Goal: Task Accomplishment & Management: Complete application form

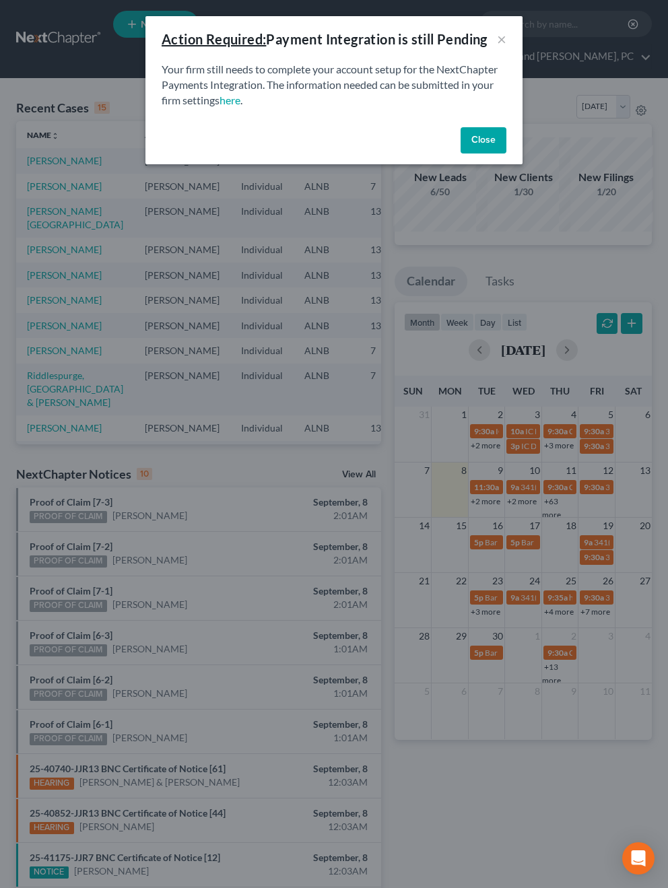
click at [478, 141] on button "Close" at bounding box center [483, 140] width 46 height 27
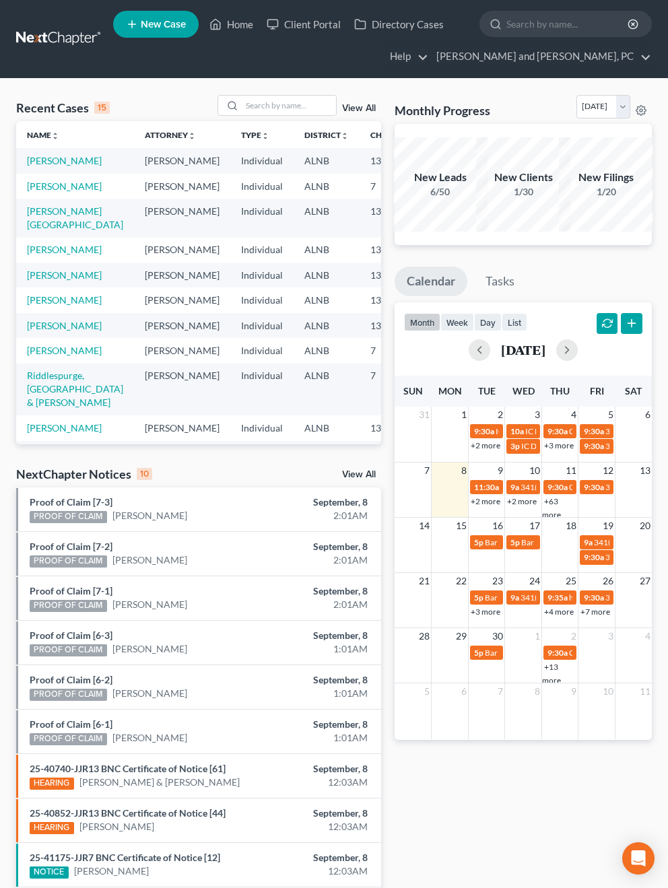
click at [162, 27] on span "New Case" at bounding box center [163, 25] width 45 height 10
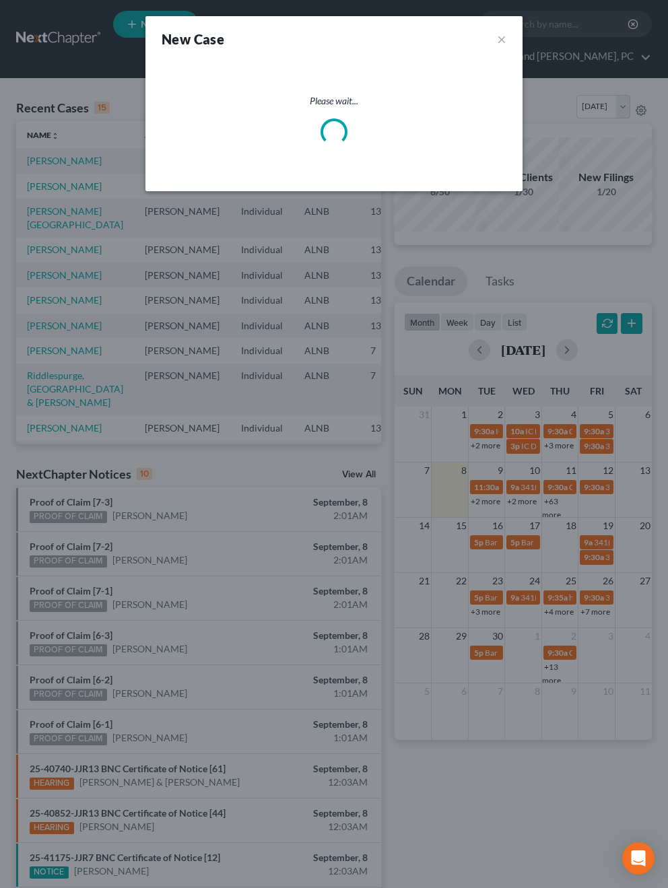
select select "1"
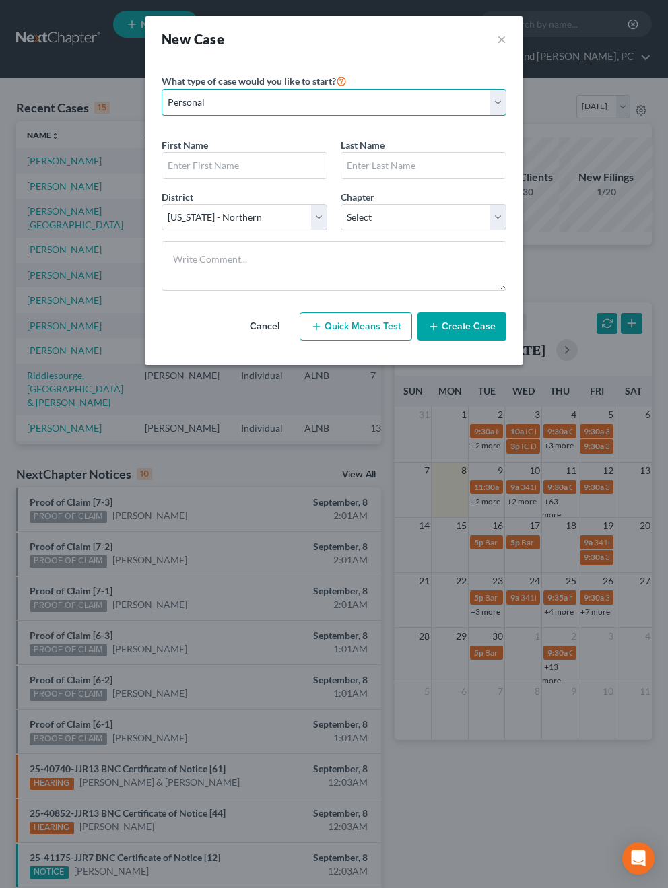
click at [274, 113] on select "Personal Business" at bounding box center [334, 102] width 345 height 27
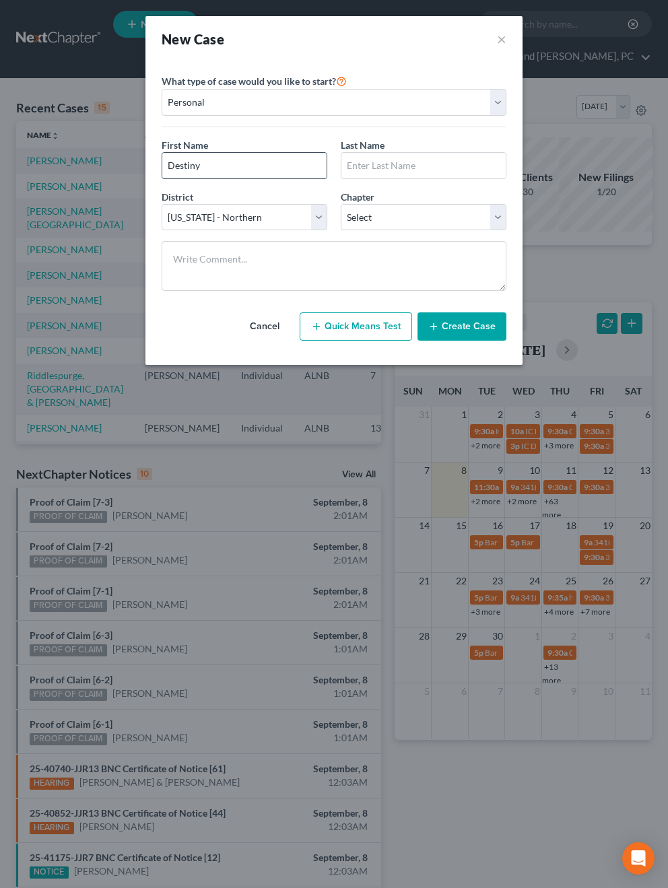
type input "Destiny"
type input "[PERSON_NAME]"
select select "0"
click at [479, 318] on button "Create Case" at bounding box center [461, 326] width 89 height 28
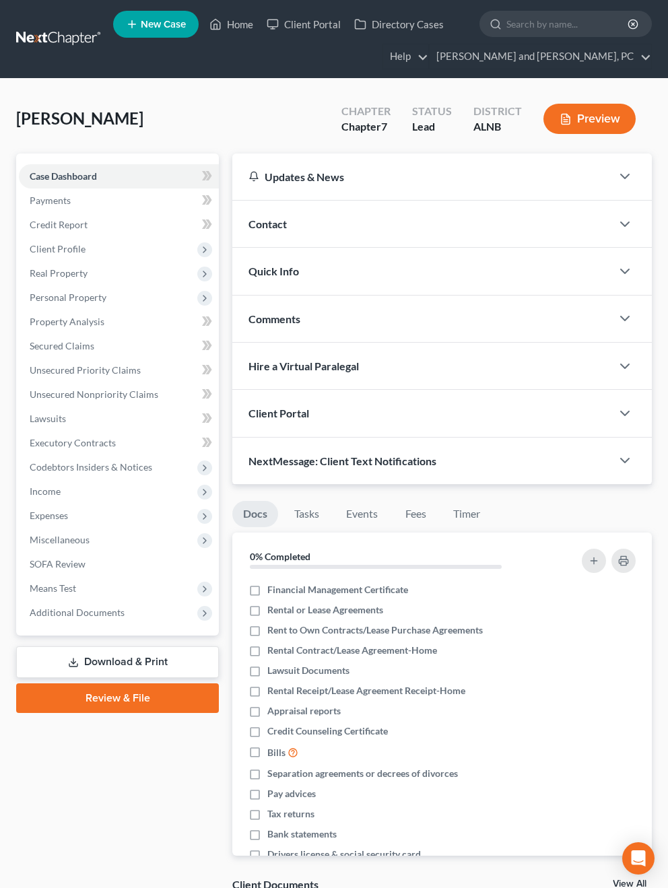
click at [266, 226] on span "Contact" at bounding box center [267, 223] width 38 height 13
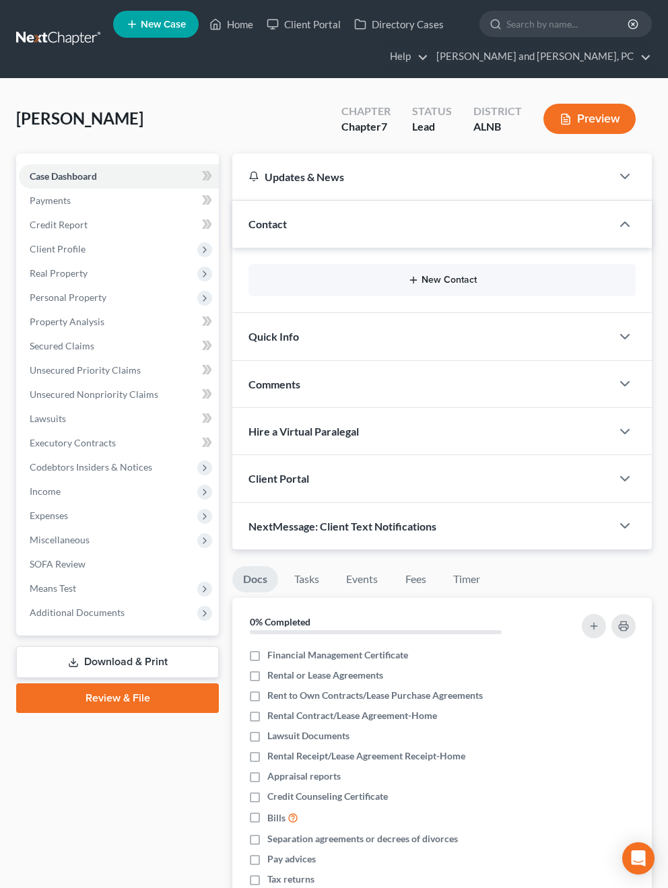
click at [429, 277] on button "New Contact" at bounding box center [442, 280] width 366 height 11
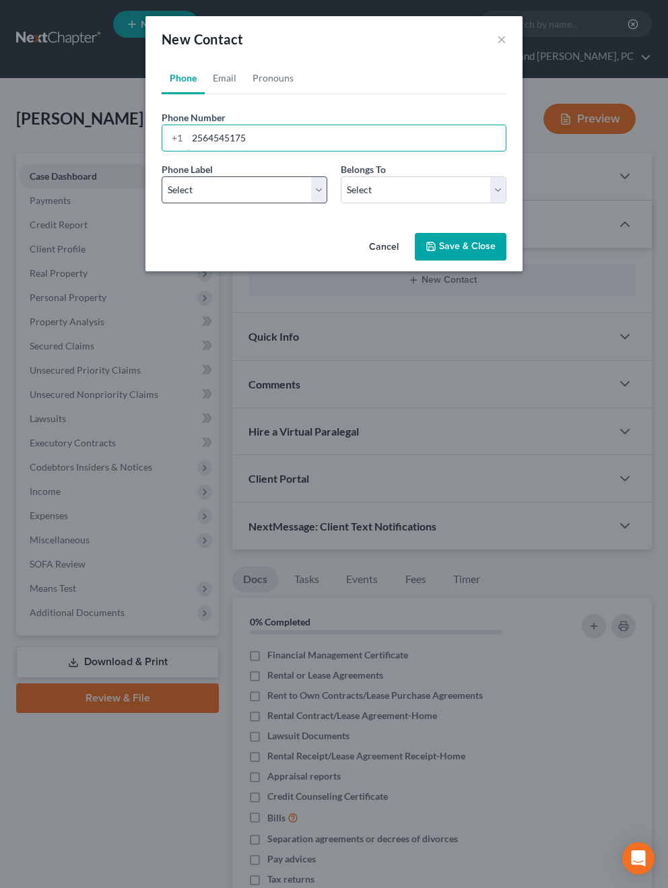
type input "2564545175"
select select "0"
click at [414, 170] on div "Belongs To * Select Client Other" at bounding box center [423, 182] width 179 height 41
select select "0"
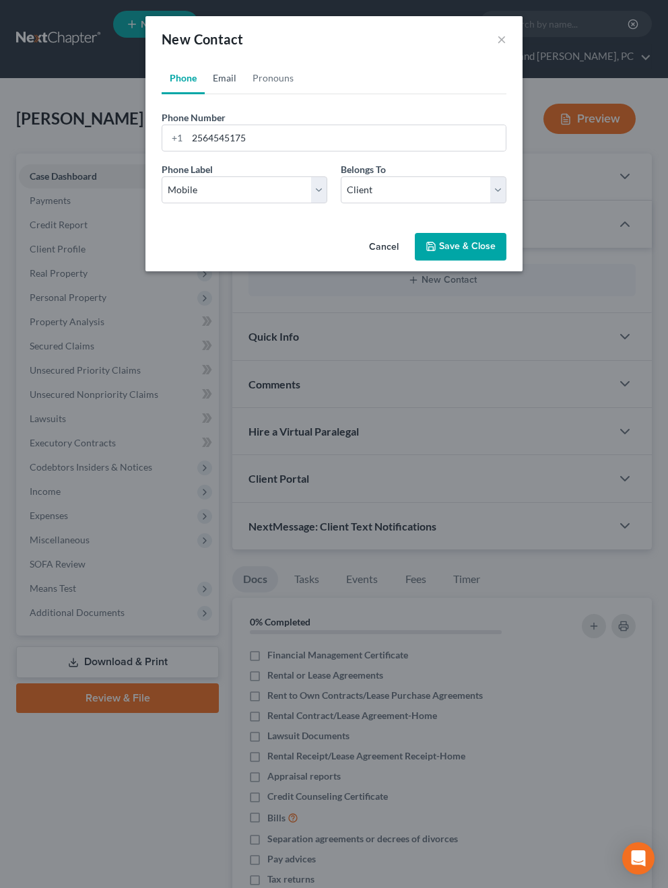
click at [231, 80] on link "Email" at bounding box center [225, 78] width 40 height 32
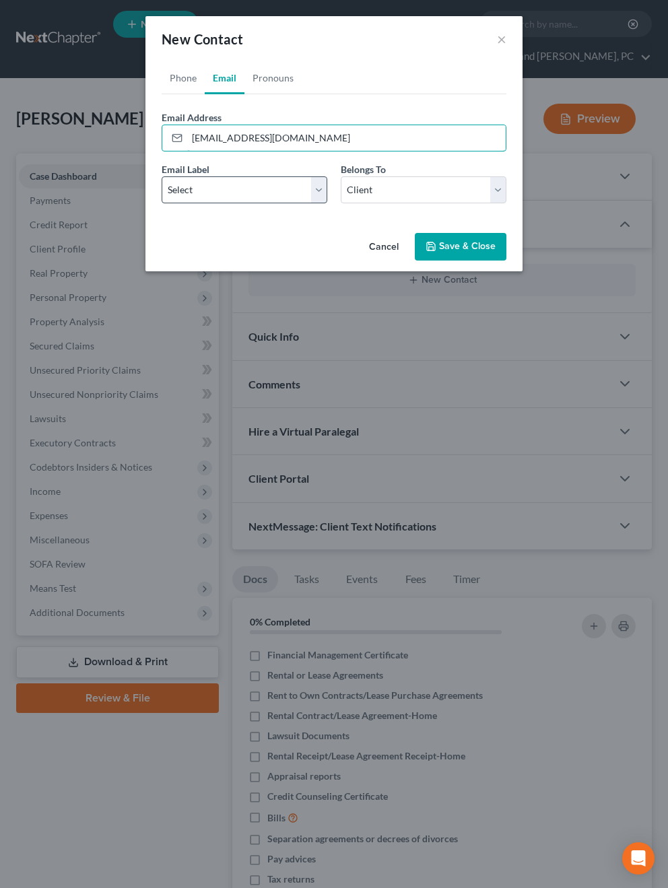
type input "[EMAIL_ADDRESS][DOMAIN_NAME]"
click at [210, 179] on select "Select Home Work Other" at bounding box center [245, 189] width 166 height 27
select select "0"
click at [479, 252] on button "Save & Close" at bounding box center [461, 247] width 92 height 28
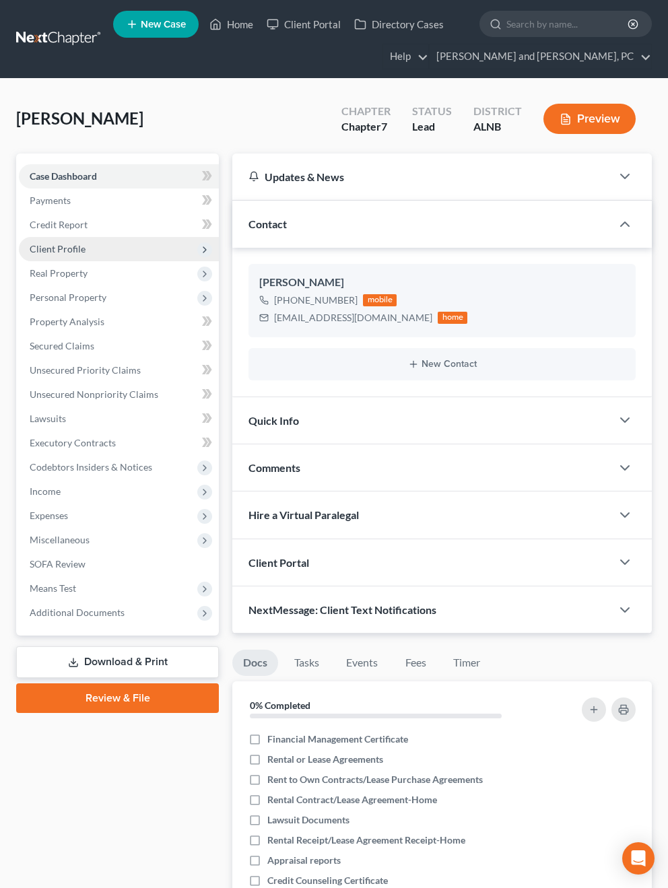
click at [77, 242] on span "Client Profile" at bounding box center [119, 249] width 200 height 24
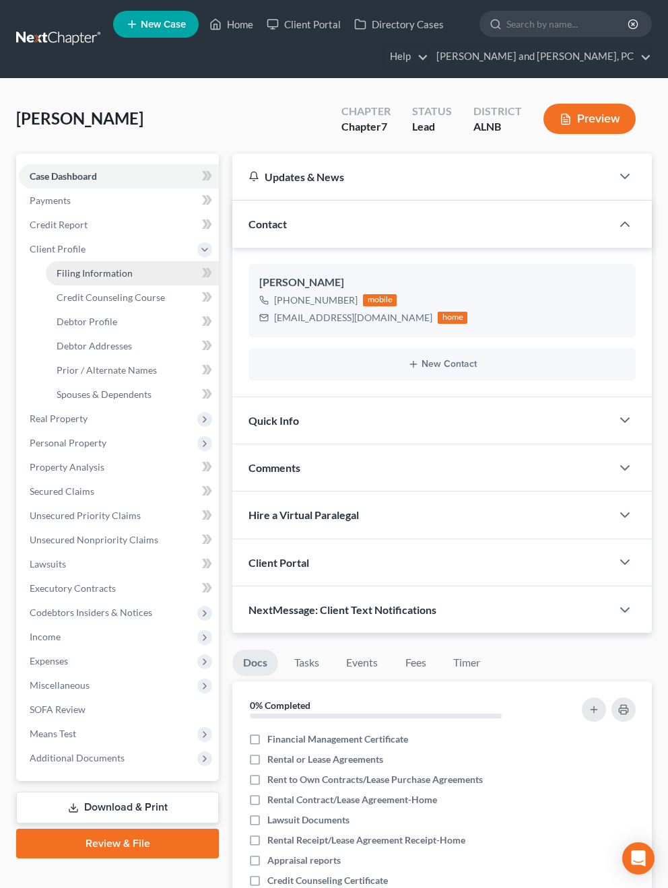
click at [141, 279] on link "Filing Information" at bounding box center [132, 273] width 173 height 24
select select "1"
select select "0"
select select "1"
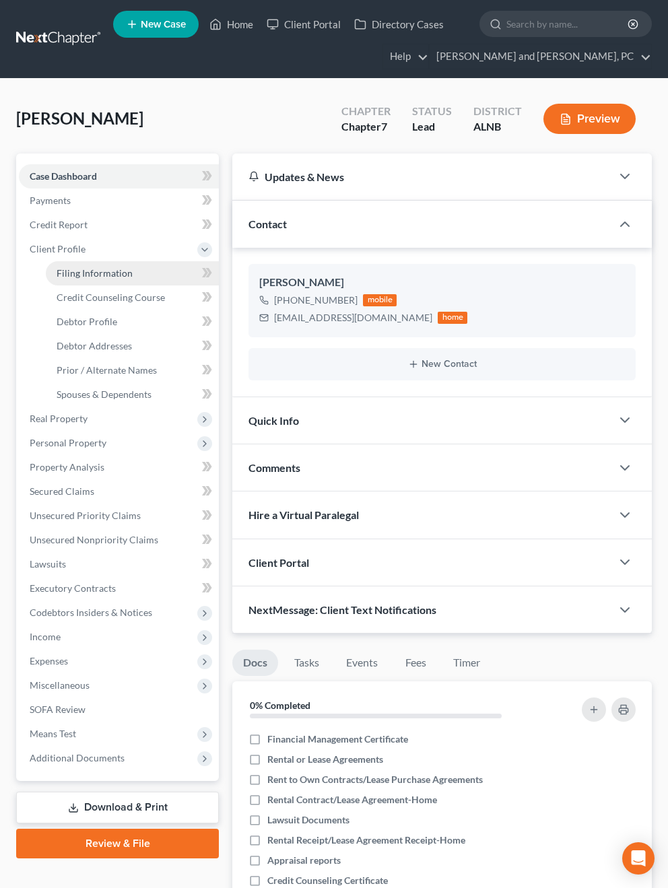
select select "0"
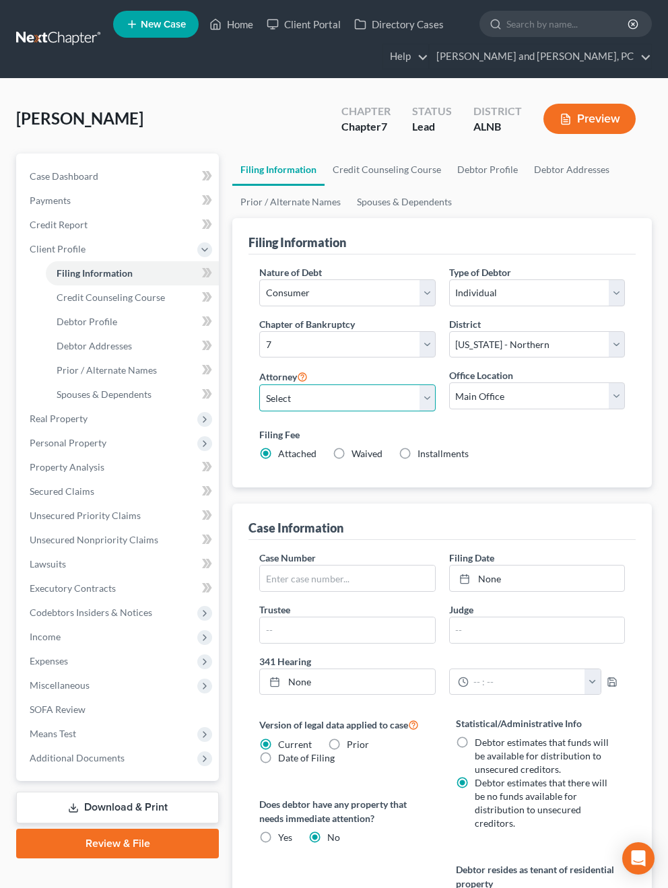
select select "1"
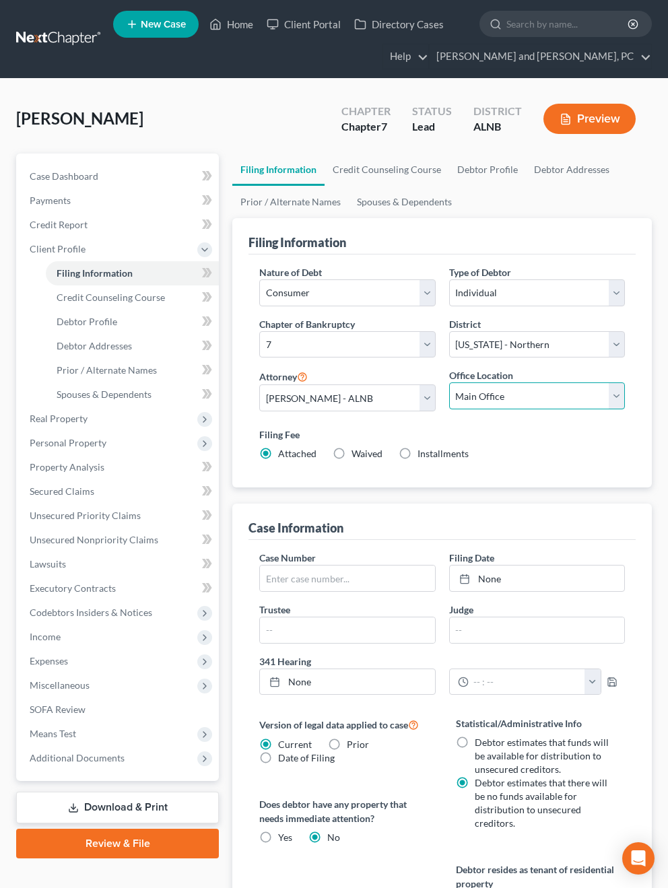
select select "0"
click at [47, 174] on span "Case Dashboard" at bounding box center [64, 175] width 69 height 11
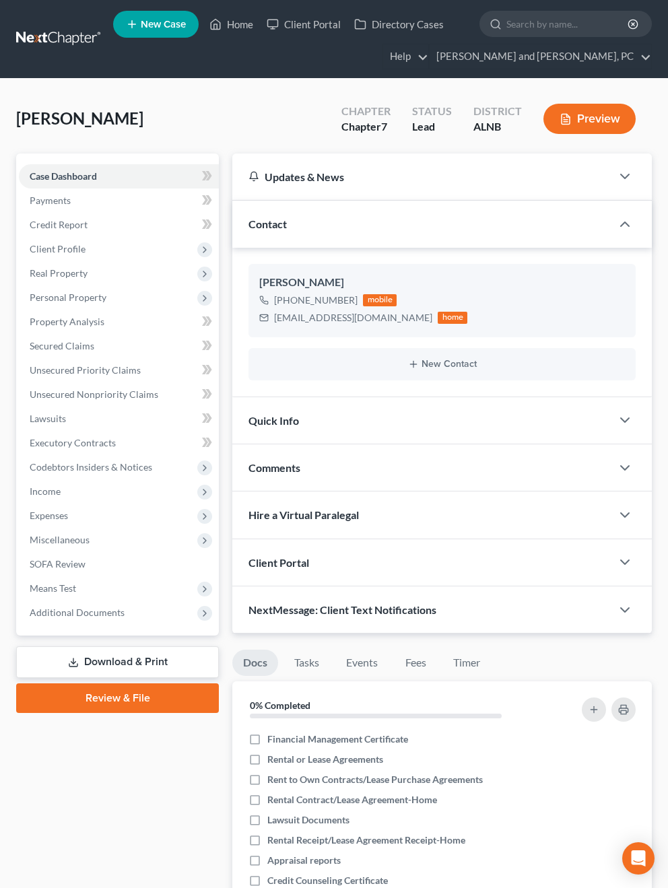
click at [364, 417] on div "Quick Info" at bounding box center [421, 420] width 379 height 46
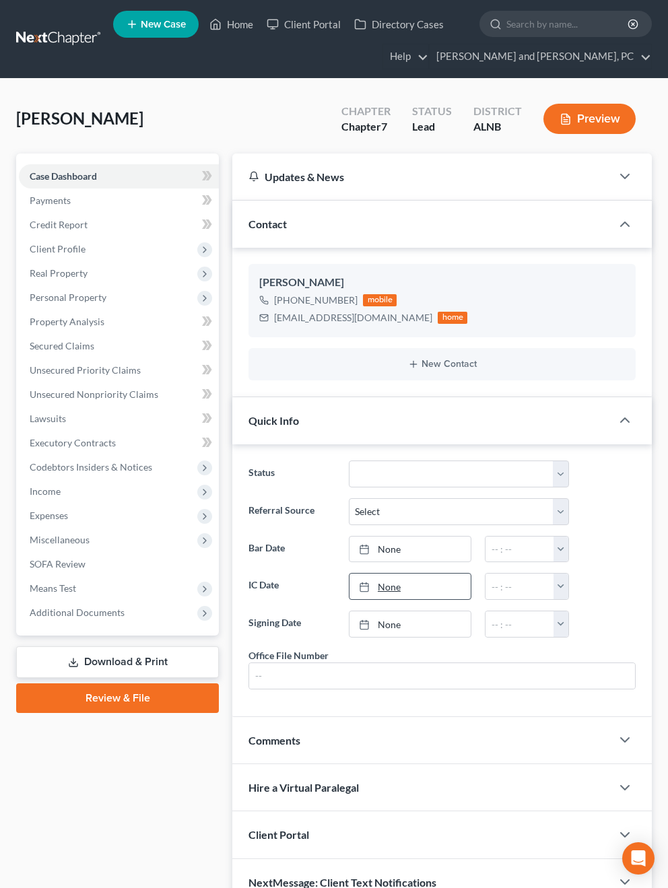
click at [384, 588] on link "None" at bounding box center [409, 587] width 121 height 26
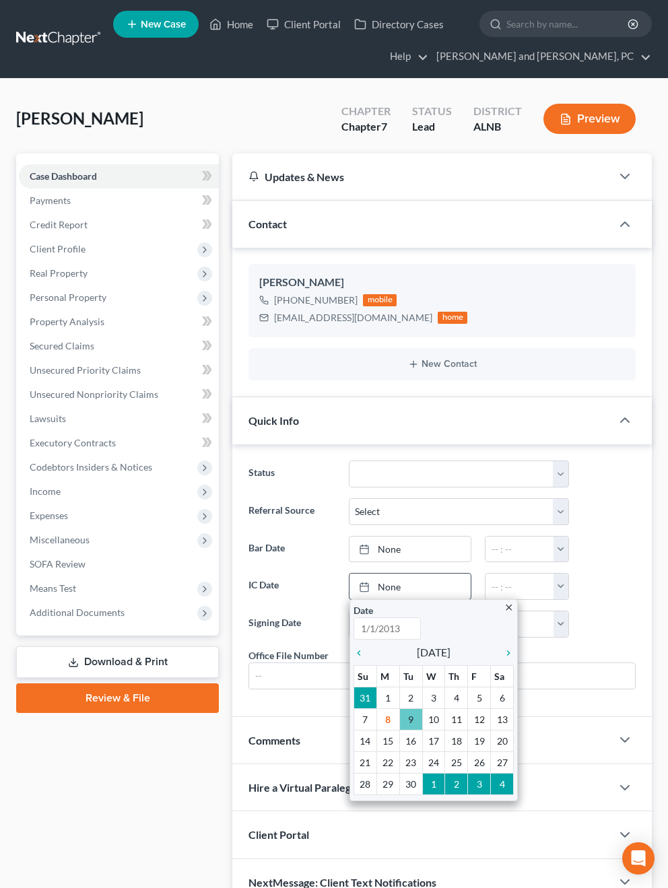
type input "[DATE]"
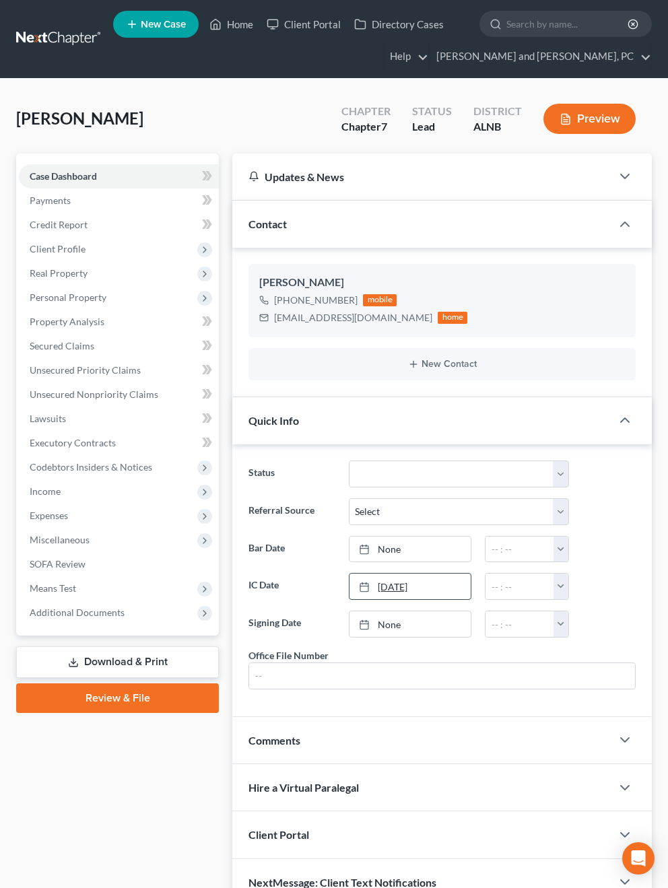
click at [364, 583] on icon at bounding box center [364, 587] width 11 height 11
click at [520, 592] on input "text" at bounding box center [519, 587] width 68 height 26
click at [561, 581] on button "button" at bounding box center [560, 587] width 15 height 26
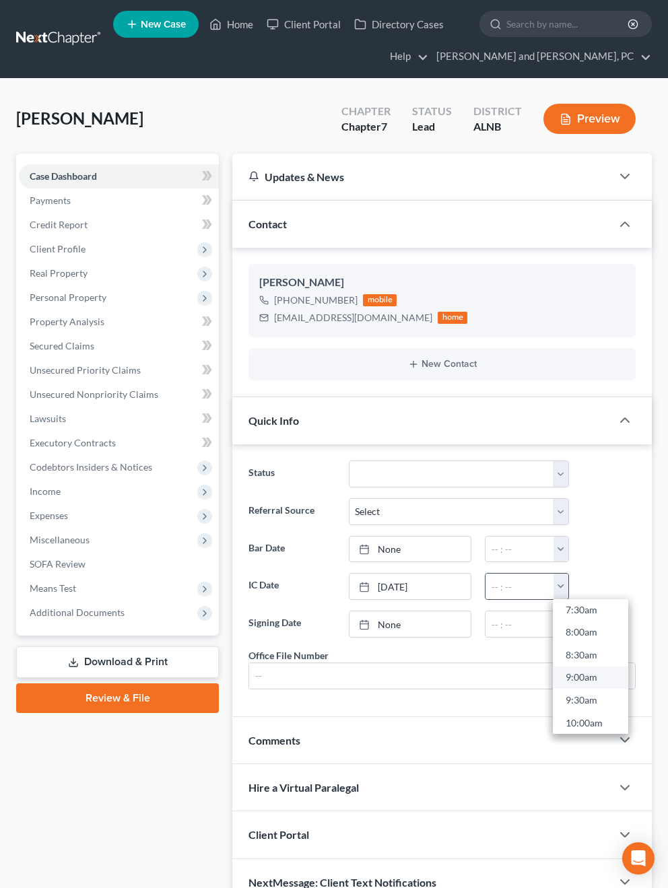
click at [586, 673] on link "9:00am" at bounding box center [590, 677] width 75 height 23
type input "9:00am"
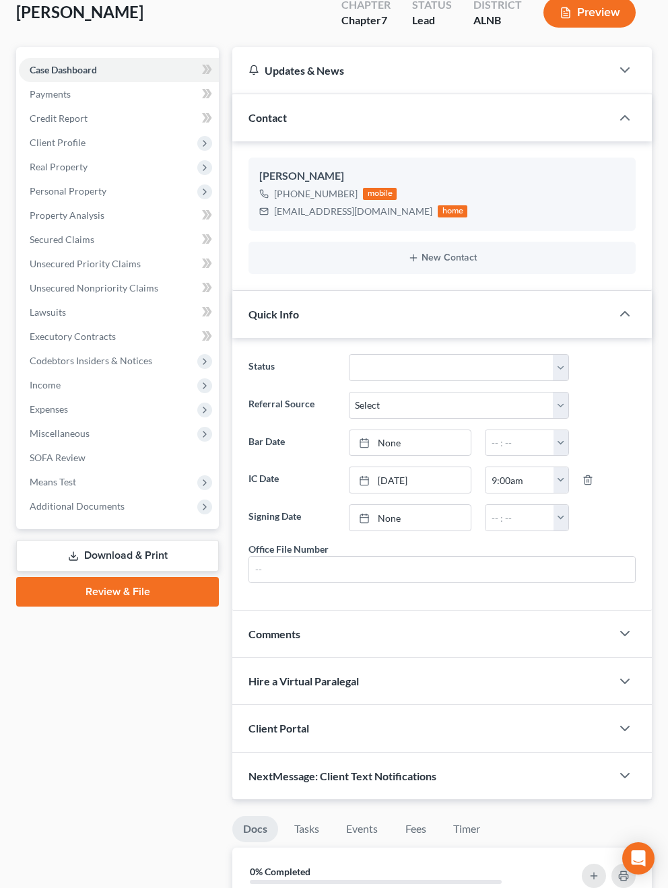
scroll to position [108, 0]
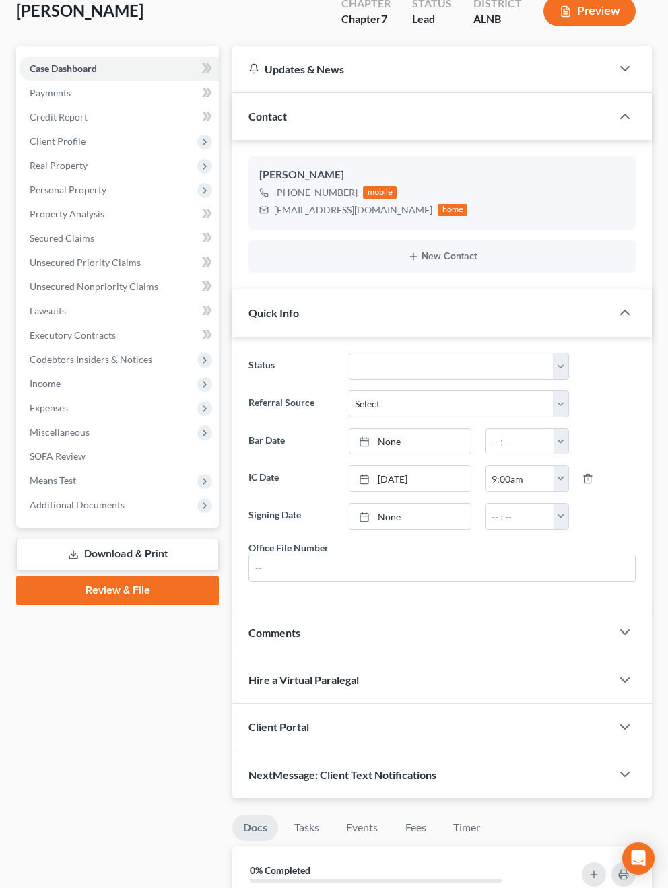
click at [403, 731] on div "Client Portal" at bounding box center [421, 727] width 379 height 46
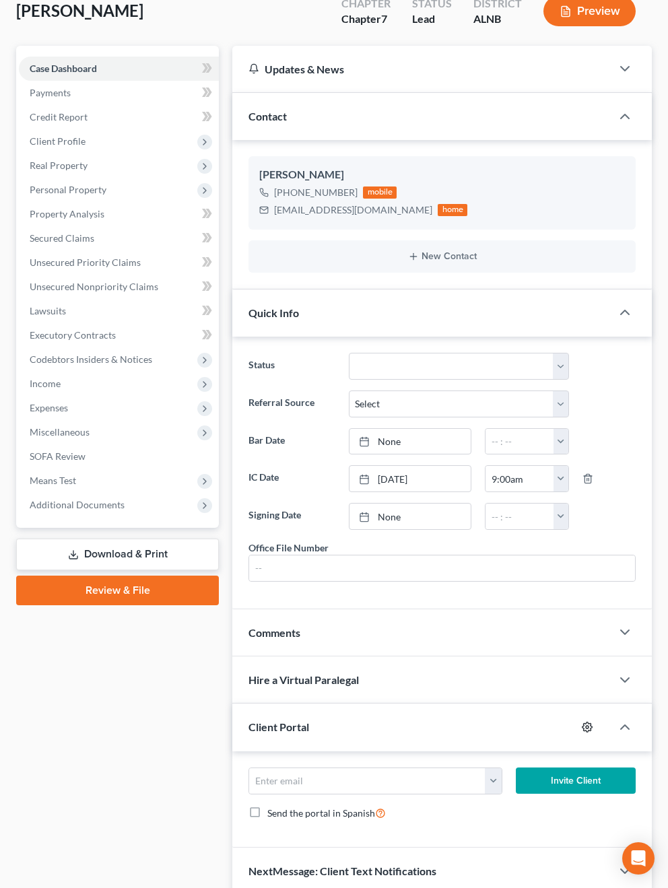
click at [585, 723] on icon "button" at bounding box center [587, 727] width 11 height 11
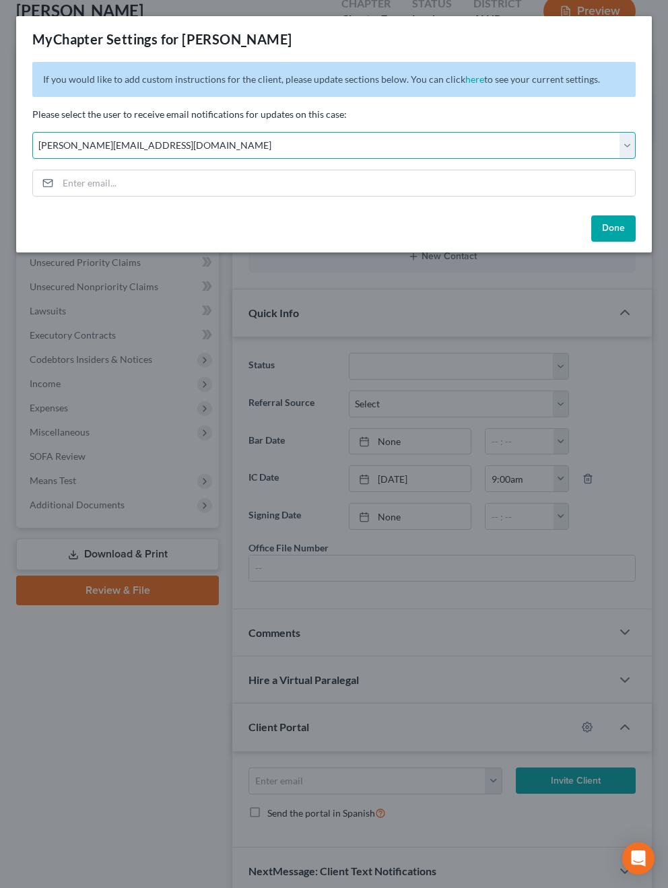
click at [239, 146] on select "Select [PERSON_NAME][EMAIL_ADDRESS][DOMAIN_NAME] [PERSON_NAME][EMAIL_ADDRESS][D…" at bounding box center [333, 145] width 603 height 27
select select "1"
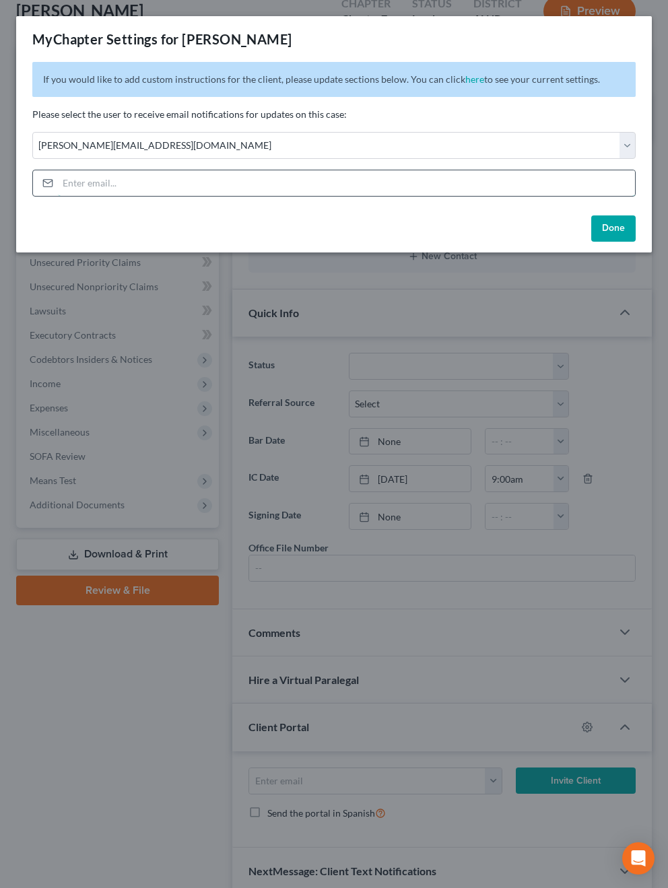
click at [626, 179] on input "email" at bounding box center [346, 183] width 577 height 26
click at [546, 190] on input "email" at bounding box center [346, 183] width 577 height 26
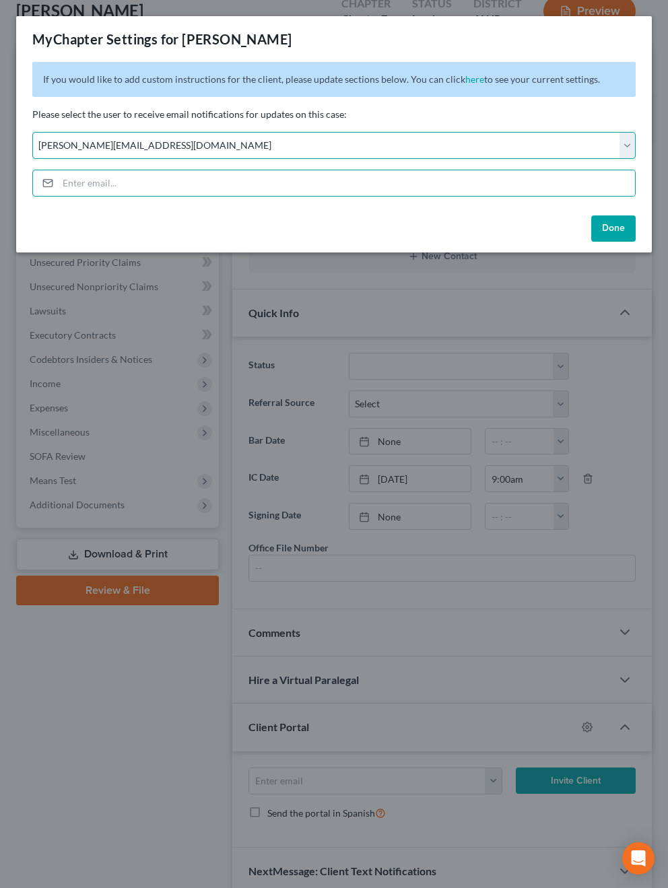
click at [512, 149] on select "Select [PERSON_NAME][EMAIL_ADDRESS][DOMAIN_NAME] [PERSON_NAME][EMAIL_ADDRESS][D…" at bounding box center [333, 145] width 603 height 27
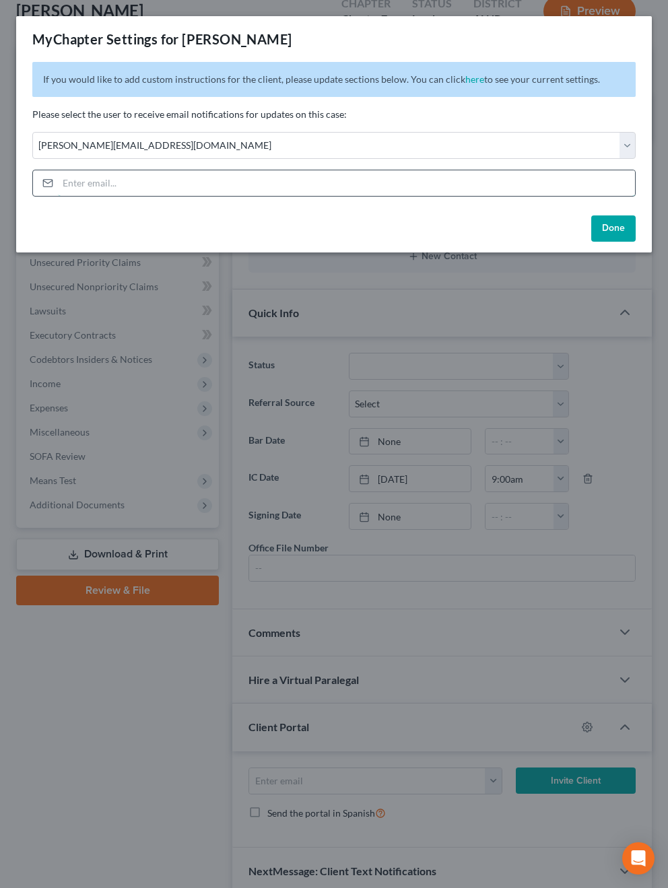
click at [346, 183] on input "email" at bounding box center [346, 183] width 577 height 26
click at [580, 230] on div "Done" at bounding box center [334, 231] width 636 height 43
click at [366, 322] on div "MyChapter Settings for [PERSON_NAME] If you would like to add custom instructio…" at bounding box center [334, 444] width 668 height 888
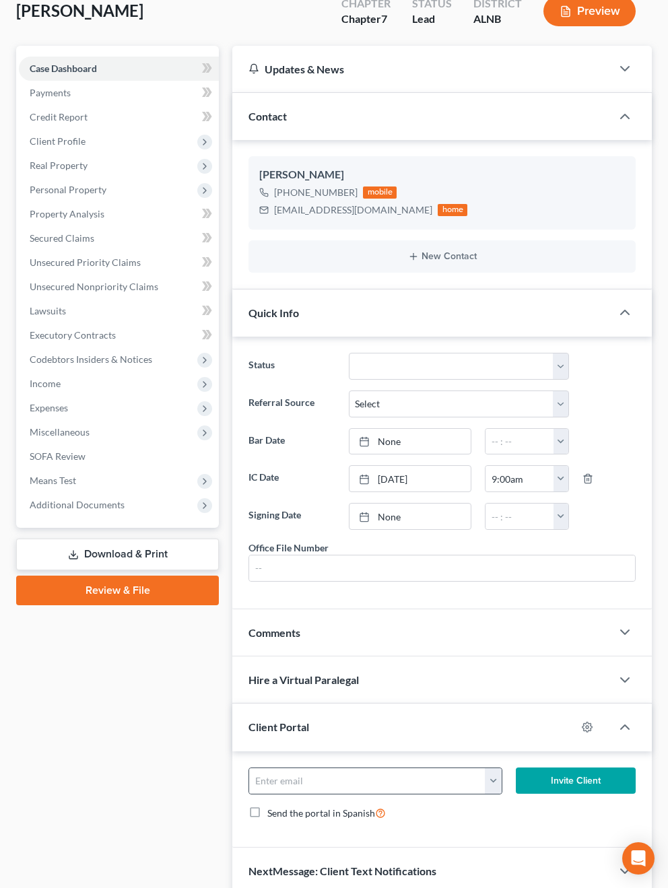
click at [499, 784] on button "button" at bounding box center [493, 781] width 16 height 26
click at [518, 807] on link "[EMAIL_ADDRESS][DOMAIN_NAME]" at bounding box center [577, 810] width 184 height 23
type input "[EMAIL_ADDRESS][DOMAIN_NAME]"
click at [575, 774] on button "Invite Client" at bounding box center [576, 780] width 120 height 27
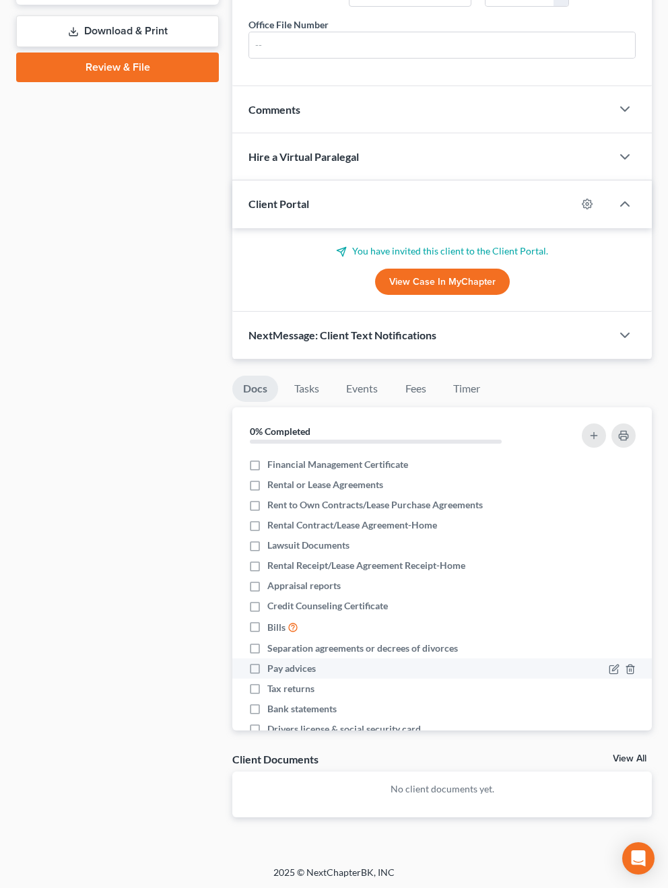
scroll to position [630, 0]
click at [623, 200] on icon "button" at bounding box center [625, 205] width 16 height 16
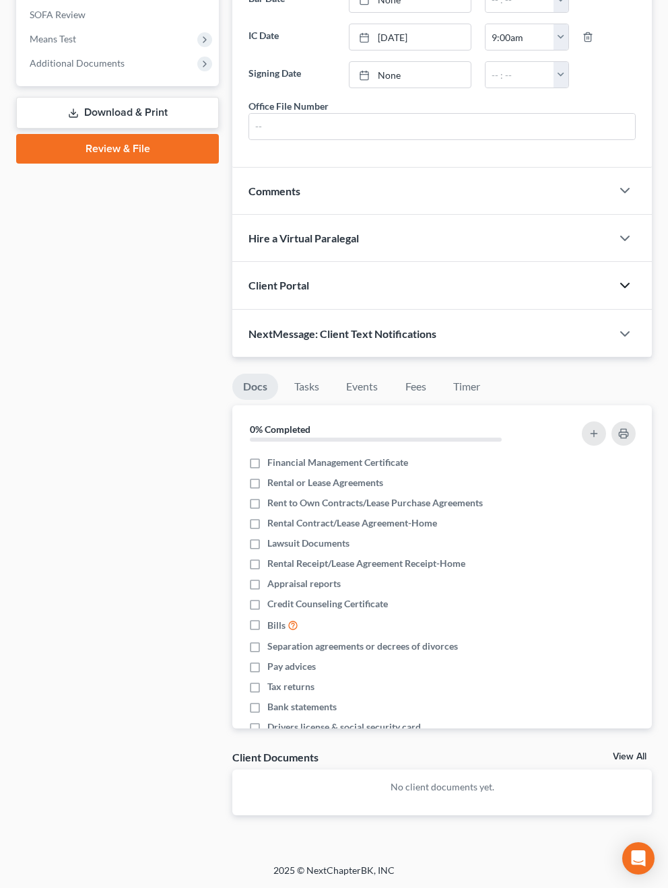
scroll to position [546, 0]
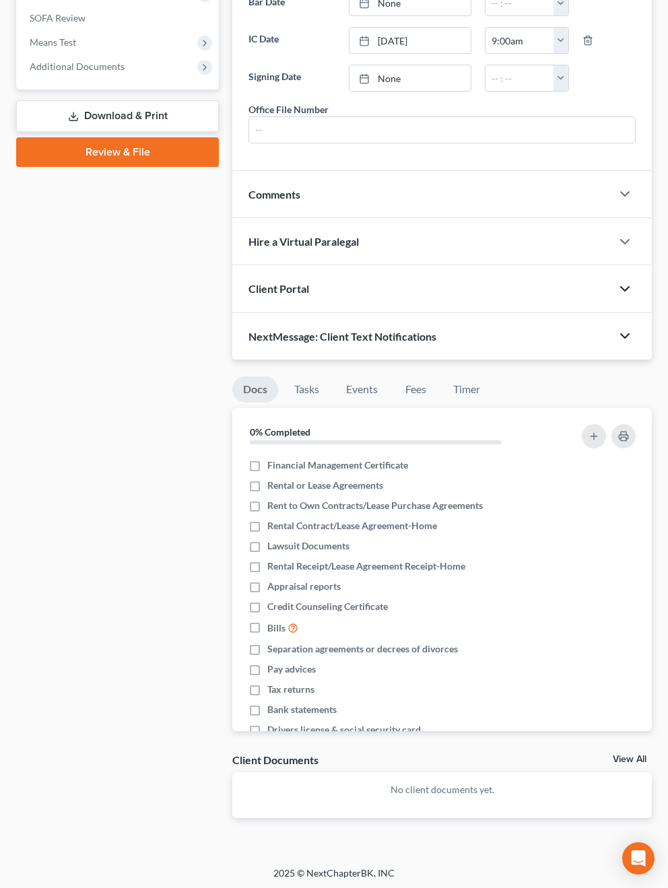
click at [620, 331] on icon "button" at bounding box center [625, 336] width 16 height 16
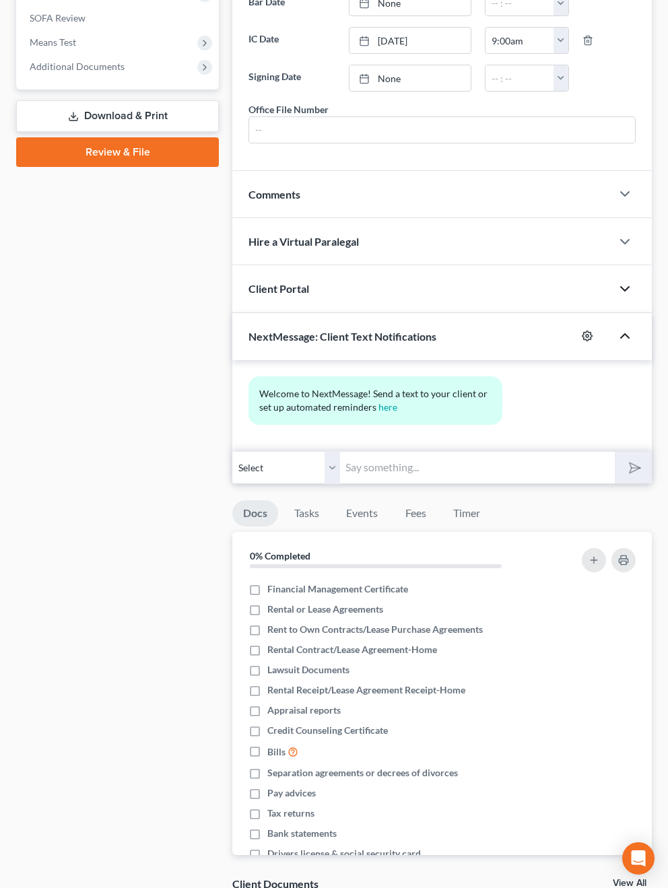
click at [590, 331] on icon "button" at bounding box center [587, 336] width 10 height 10
select select "0"
select select
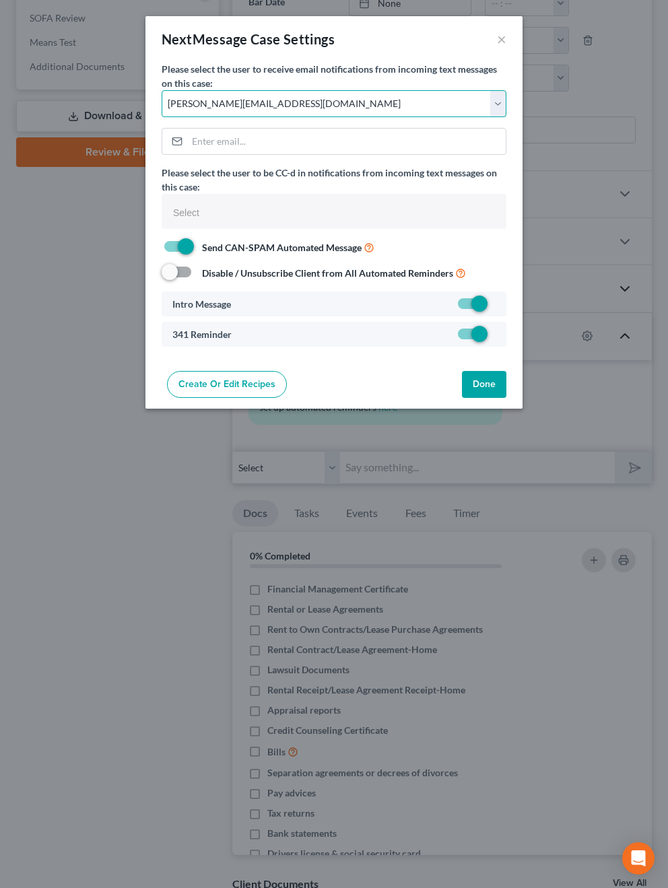
click at [201, 98] on select "Select [PERSON_NAME][EMAIL_ADDRESS][DOMAIN_NAME] [PERSON_NAME][EMAIL_ADDRESS][D…" at bounding box center [334, 103] width 345 height 27
select select "1"
click at [483, 380] on button "Done" at bounding box center [484, 384] width 44 height 27
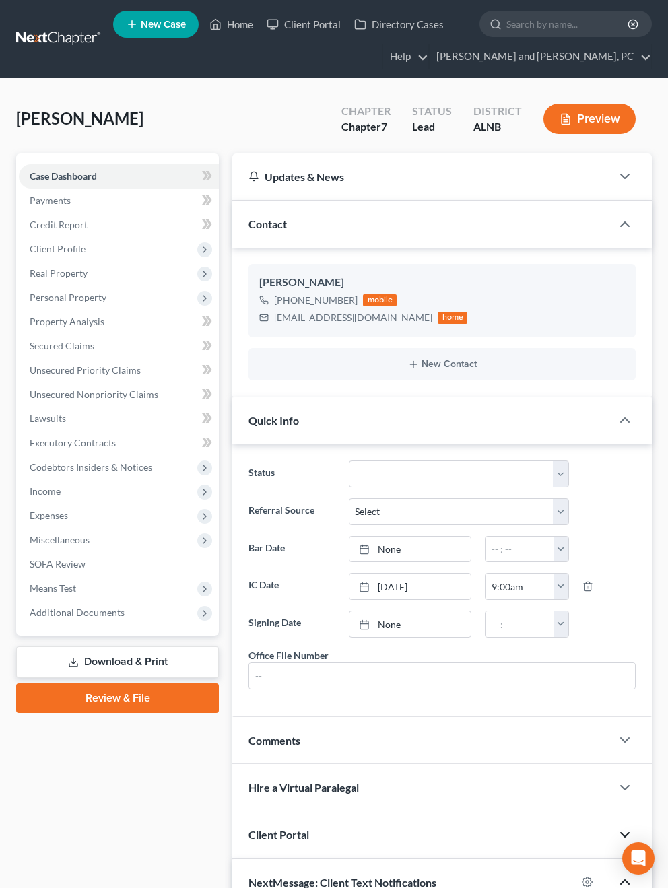
scroll to position [0, 0]
